Goal: Find specific page/section: Find specific page/section

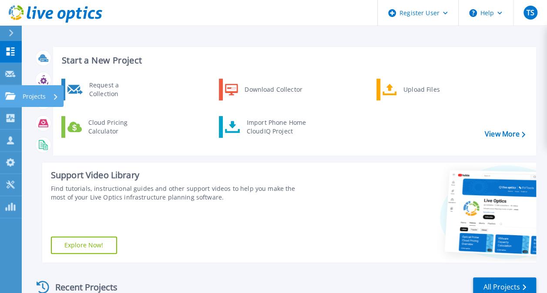
click at [6, 96] on icon at bounding box center [10, 95] width 10 height 7
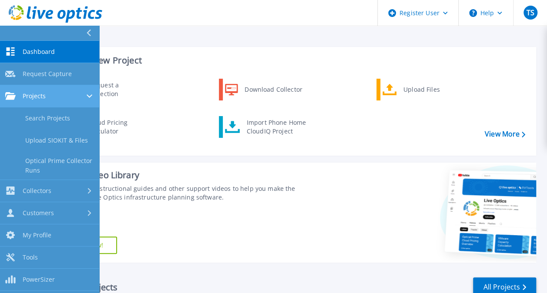
click at [38, 95] on span "Projects" at bounding box center [34, 96] width 23 height 8
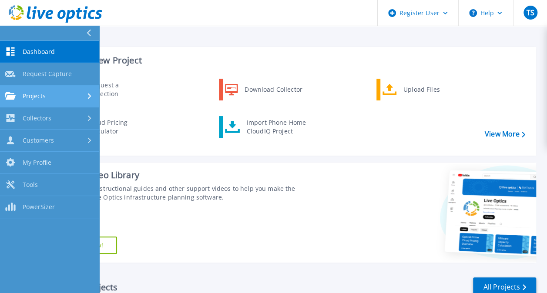
click at [38, 95] on span "Projects" at bounding box center [34, 96] width 23 height 8
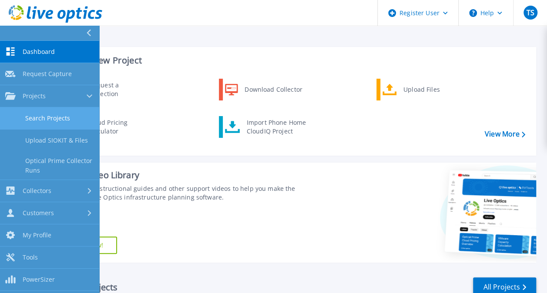
click at [42, 116] on link "Search Projects" at bounding box center [49, 119] width 99 height 22
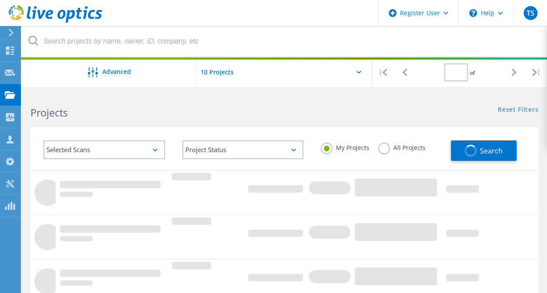
type input "1"
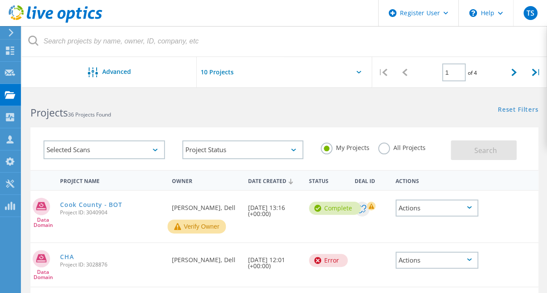
click at [187, 224] on button "Verify Owner" at bounding box center [197, 227] width 58 height 14
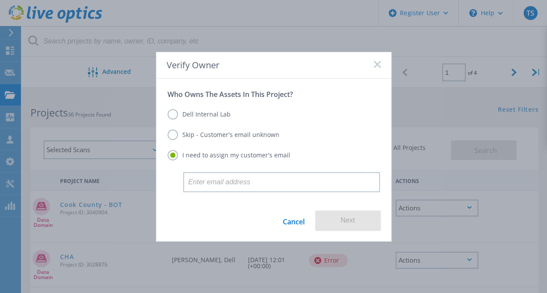
click at [173, 138] on label "Skip - Customer's email unknown" at bounding box center [224, 135] width 112 height 10
click at [0, 0] on input "Skip - Customer's email unknown" at bounding box center [0, 0] width 0 height 0
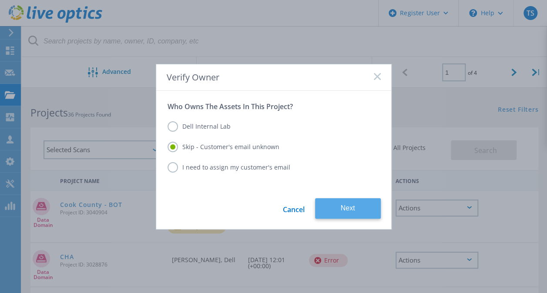
click at [337, 205] on button "Next" at bounding box center [348, 208] width 66 height 20
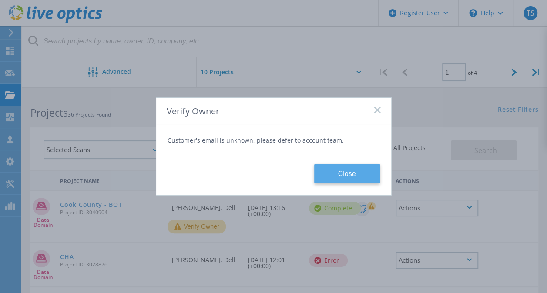
click at [337, 171] on button "Close" at bounding box center [347, 174] width 66 height 20
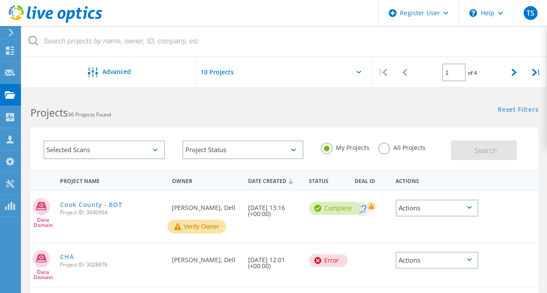
click at [453, 208] on div "Actions" at bounding box center [437, 208] width 83 height 17
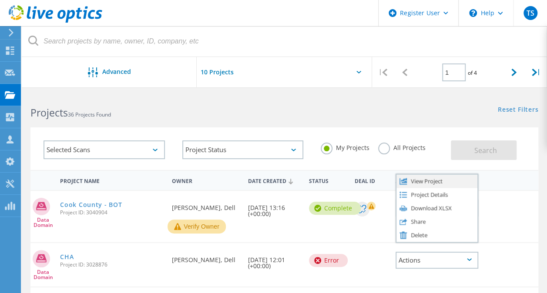
click at [427, 183] on div "View Project" at bounding box center [436, 181] width 81 height 13
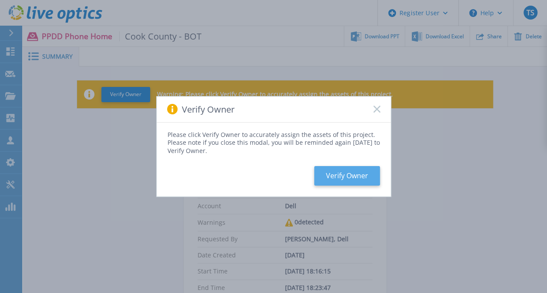
click at [348, 172] on button "Verify Owner" at bounding box center [347, 176] width 66 height 20
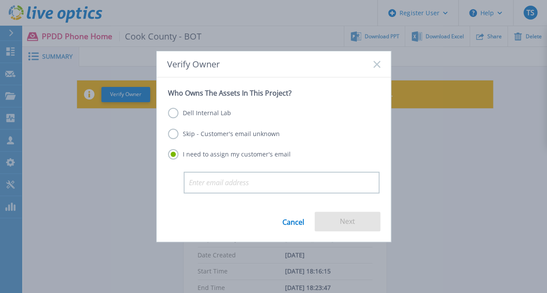
click at [172, 128] on div "Dell Internal Lab Skip - Customer's email unknown I need to assign my customer'…" at bounding box center [274, 134] width 212 height 74
click at [170, 134] on label "Skip - Customer's email unknown" at bounding box center [224, 134] width 112 height 10
click at [0, 0] on input "Skip - Customer's email unknown" at bounding box center [0, 0] width 0 height 0
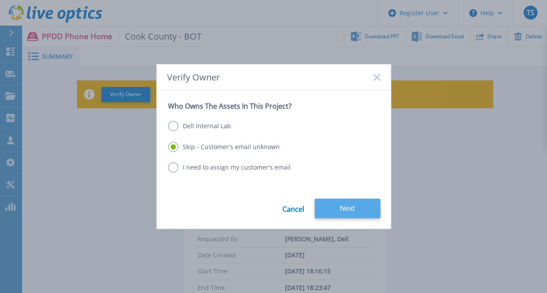
click at [342, 205] on button "Next" at bounding box center [348, 209] width 66 height 20
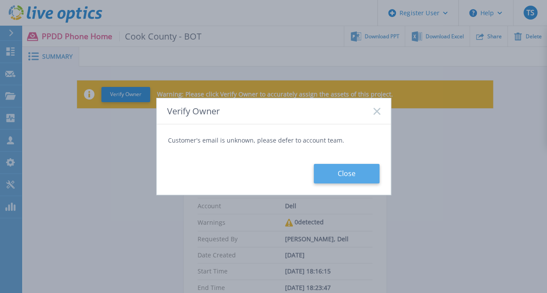
click at [342, 175] on button "Close" at bounding box center [347, 174] width 66 height 20
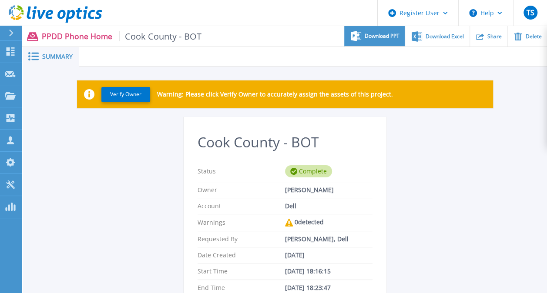
click at [356, 38] on icon at bounding box center [356, 36] width 10 height 10
